Goal: Find specific page/section: Find specific page/section

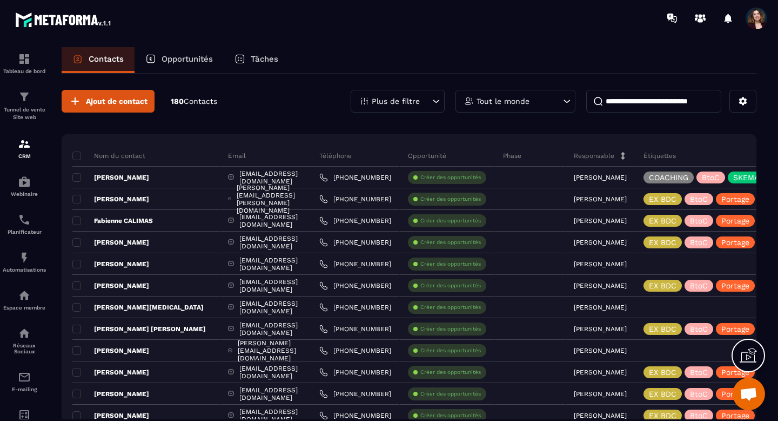
scroll to position [8053, 0]
click at [433, 110] on div "Plus de filtre" at bounding box center [398, 101] width 94 height 23
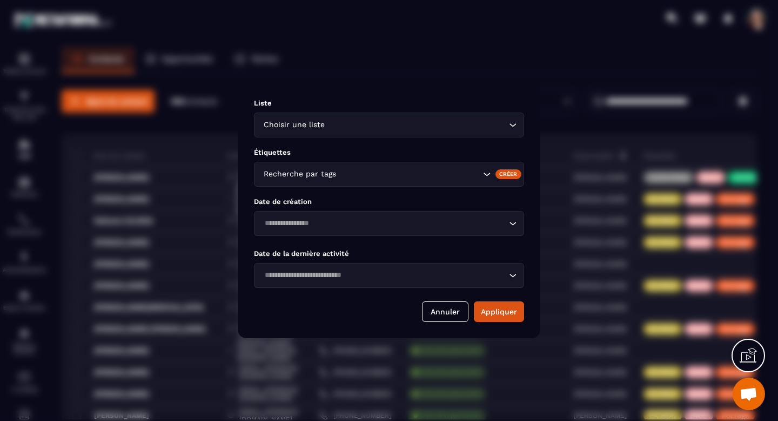
click at [517, 128] on icon "Search for option" at bounding box center [513, 124] width 11 height 11
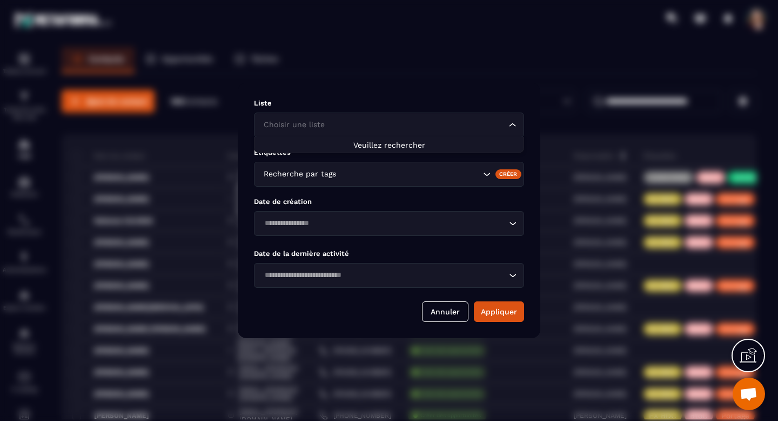
click at [517, 128] on icon "Search for option" at bounding box center [513, 124] width 11 height 11
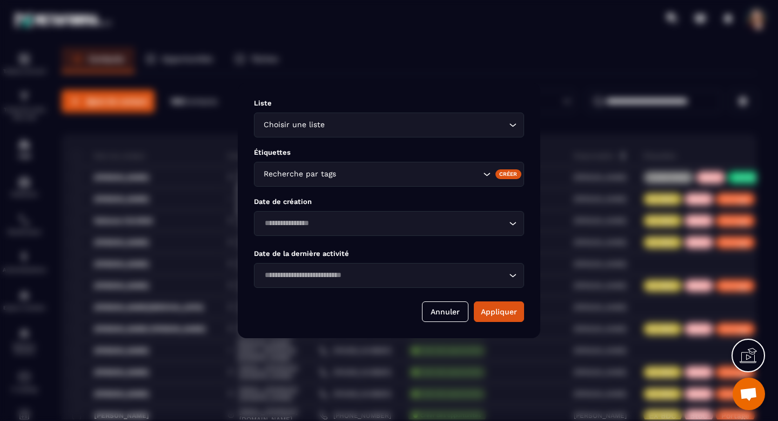
click at [756, 394] on span "Ouvrir le chat" at bounding box center [749, 394] width 18 height 15
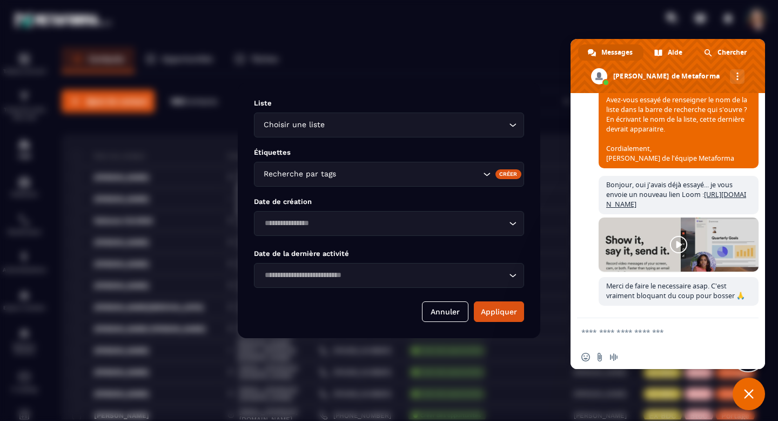
click at [623, 333] on textarea "Entrez votre message..." at bounding box center [656, 332] width 149 height 10
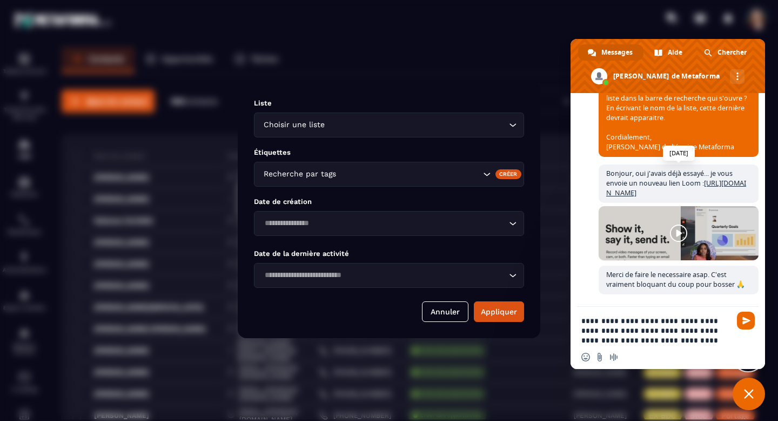
type textarea "**********"
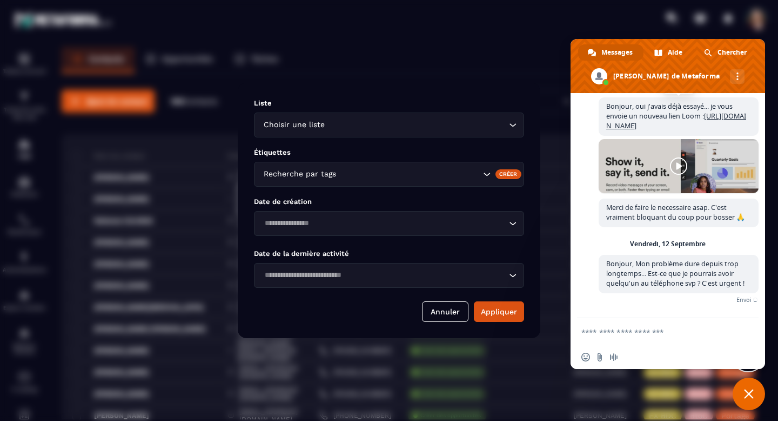
scroll to position [8119, 0]
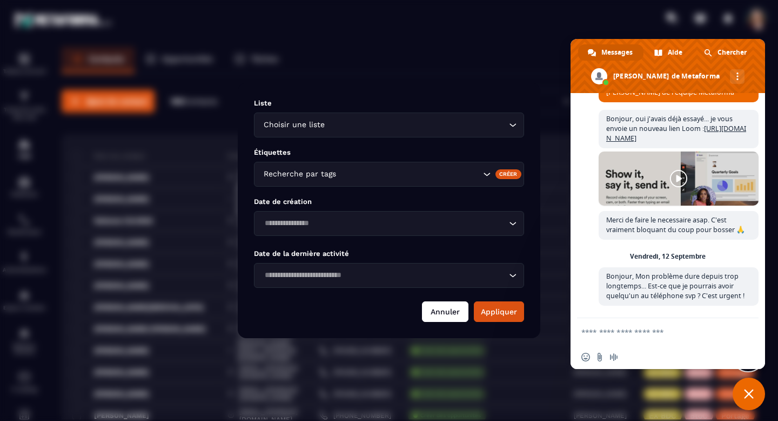
click at [437, 315] on button "Annuler" at bounding box center [445, 311] width 46 height 21
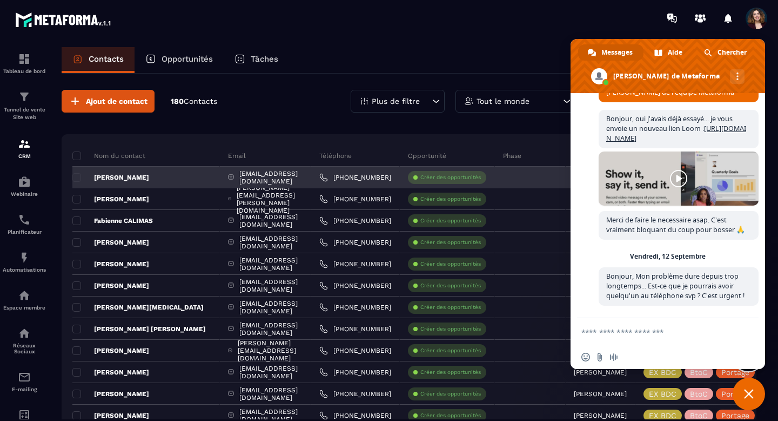
click at [106, 177] on p "[PERSON_NAME]" at bounding box center [110, 177] width 77 height 9
